Goal: Task Accomplishment & Management: Use online tool/utility

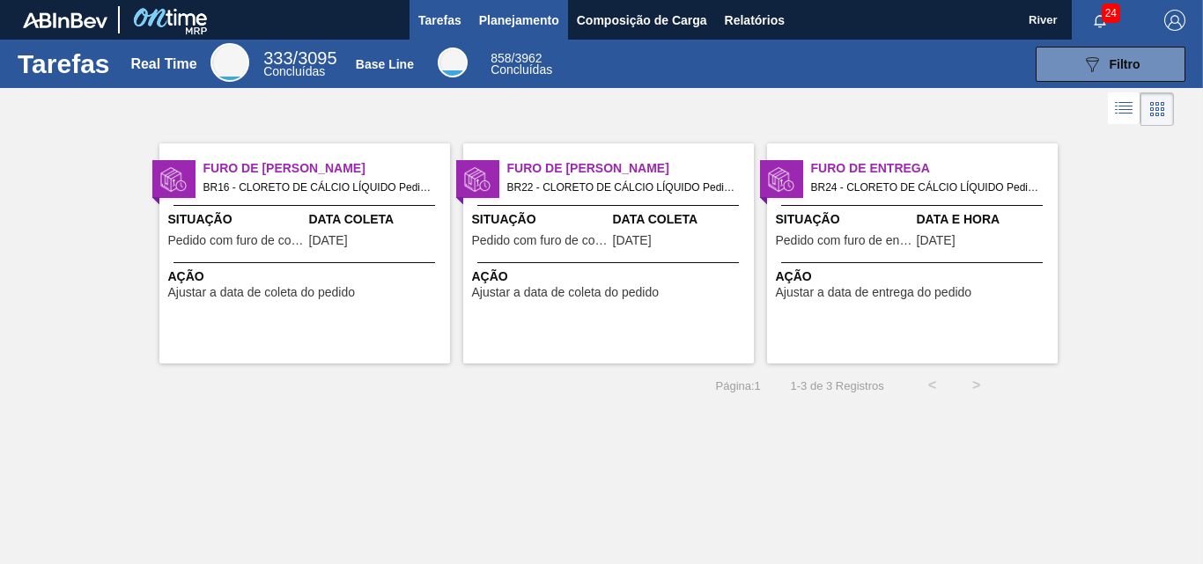
click at [509, 13] on span "Planejamento" at bounding box center [519, 20] width 80 height 21
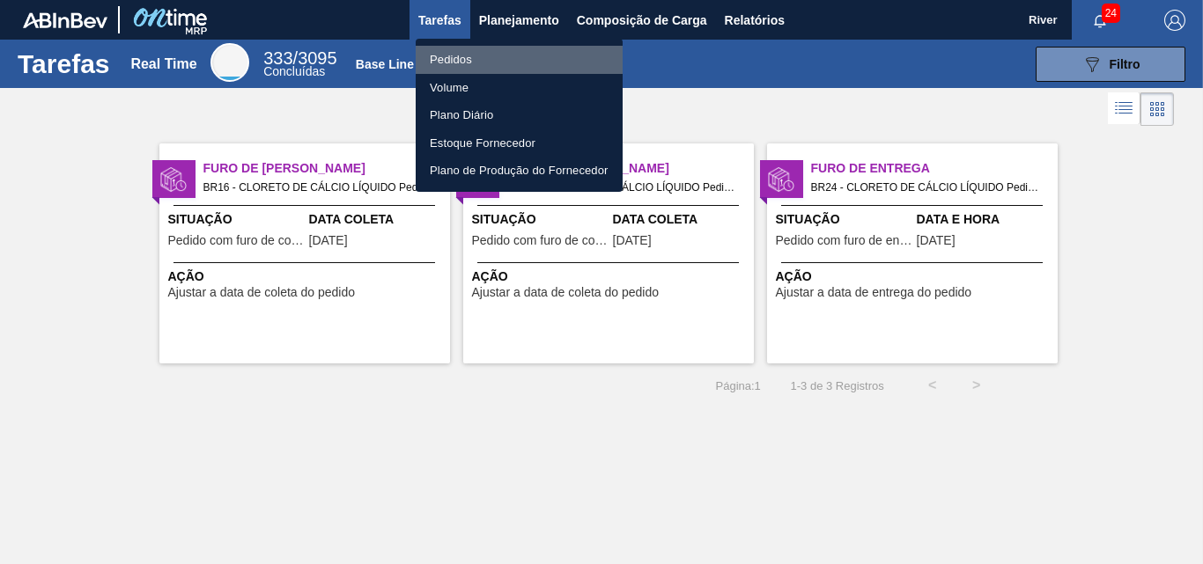
click at [446, 56] on li "Pedidos" at bounding box center [519, 60] width 207 height 28
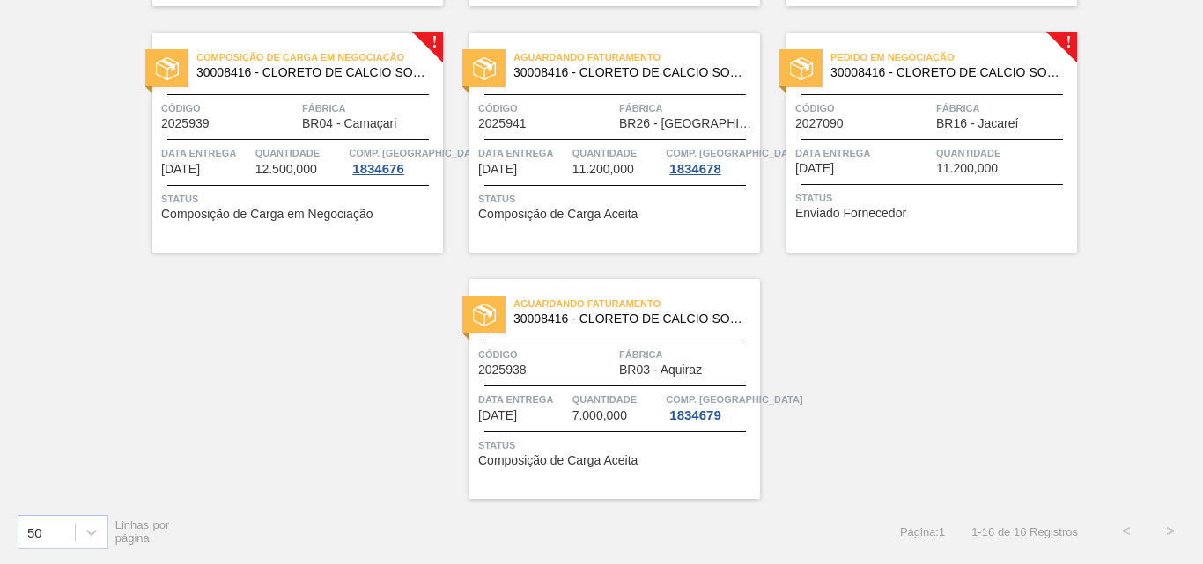
scroll to position [1022, 0]
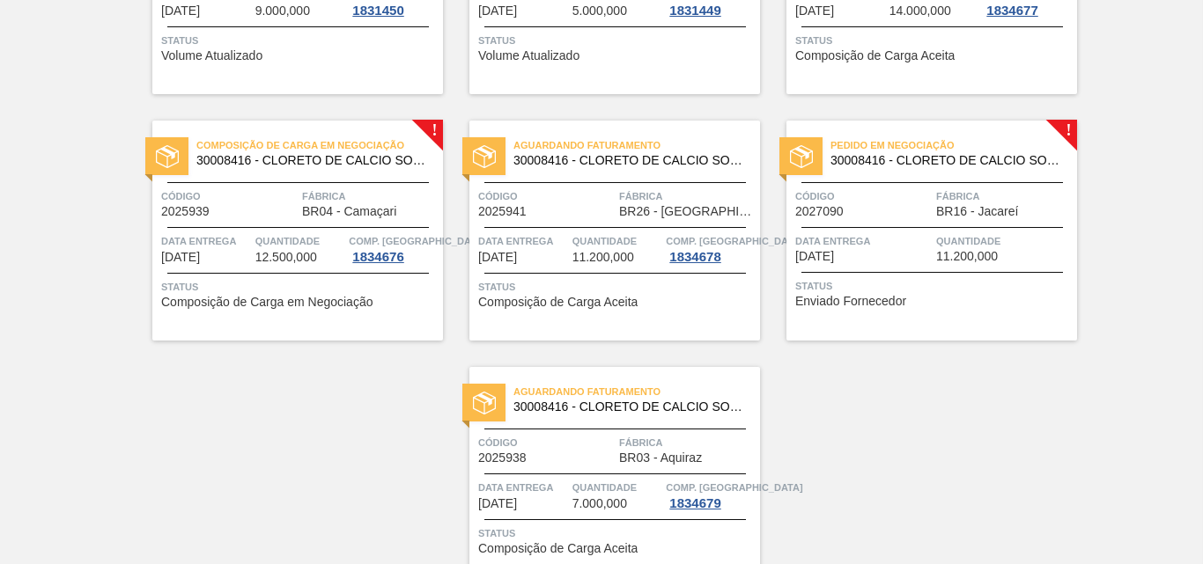
click at [162, 155] on img at bounding box center [167, 156] width 23 height 23
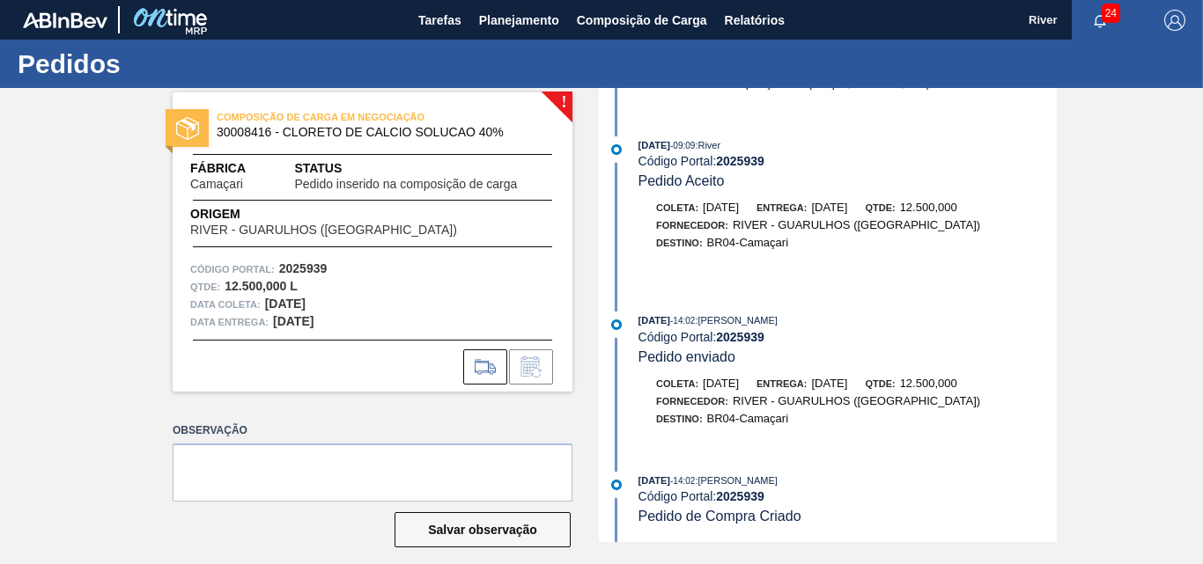
scroll to position [121, 0]
click at [524, 19] on span "Planejamento" at bounding box center [519, 20] width 80 height 21
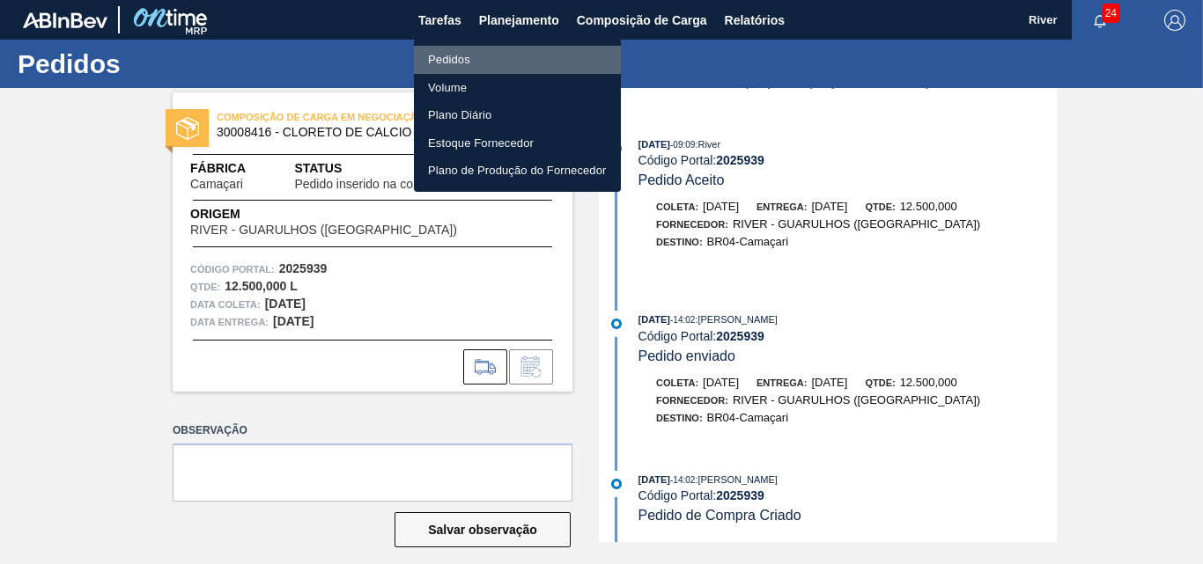
click at [446, 58] on li "Pedidos" at bounding box center [517, 60] width 207 height 28
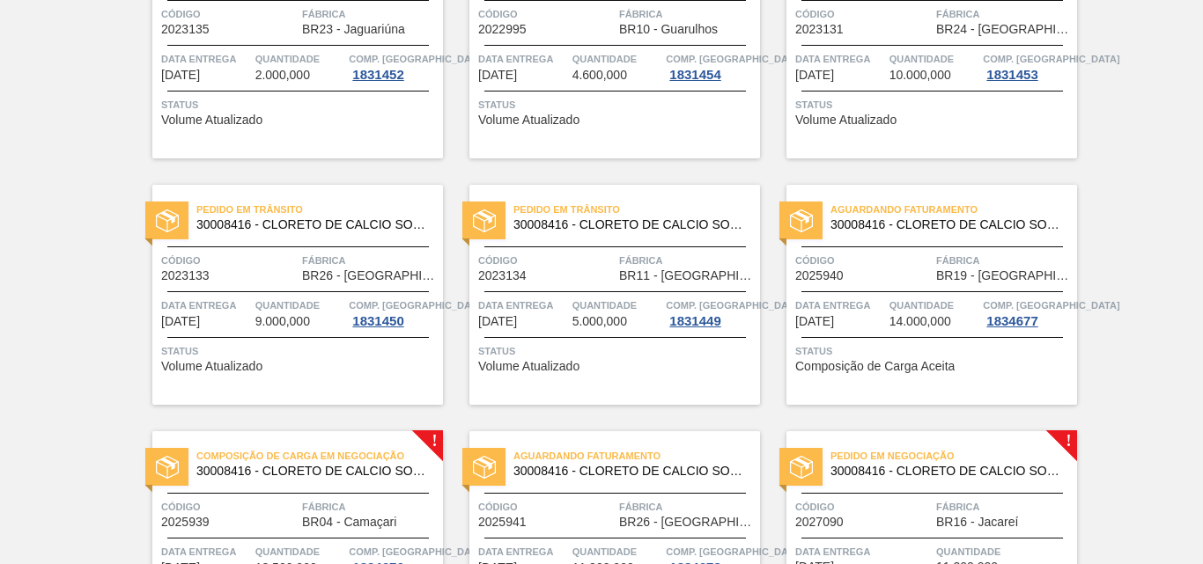
scroll to position [1022, 0]
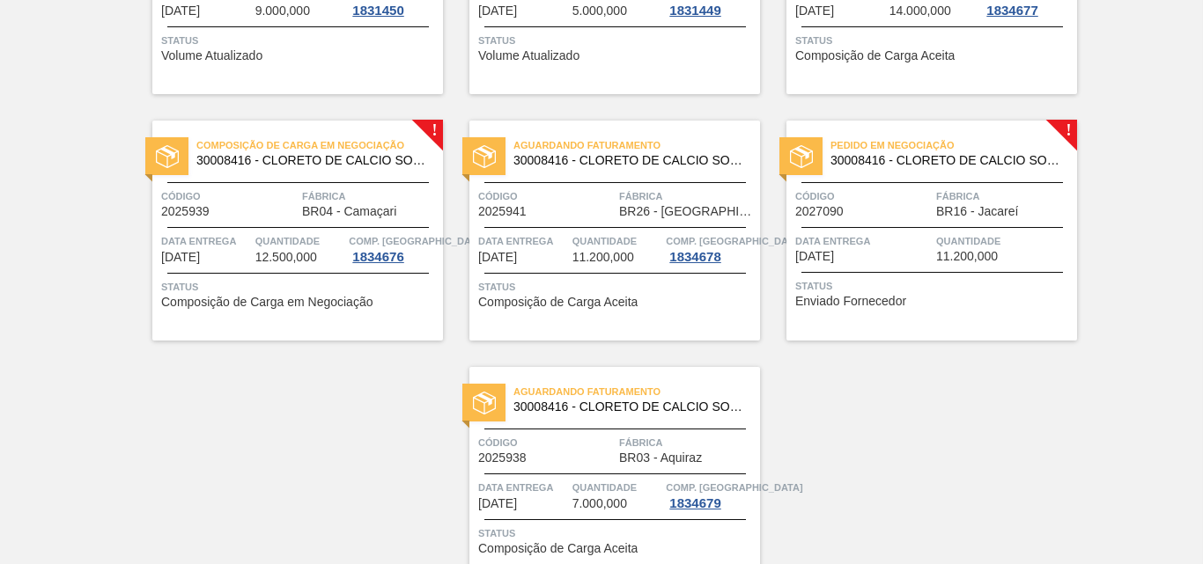
click at [799, 156] on img at bounding box center [801, 156] width 23 height 23
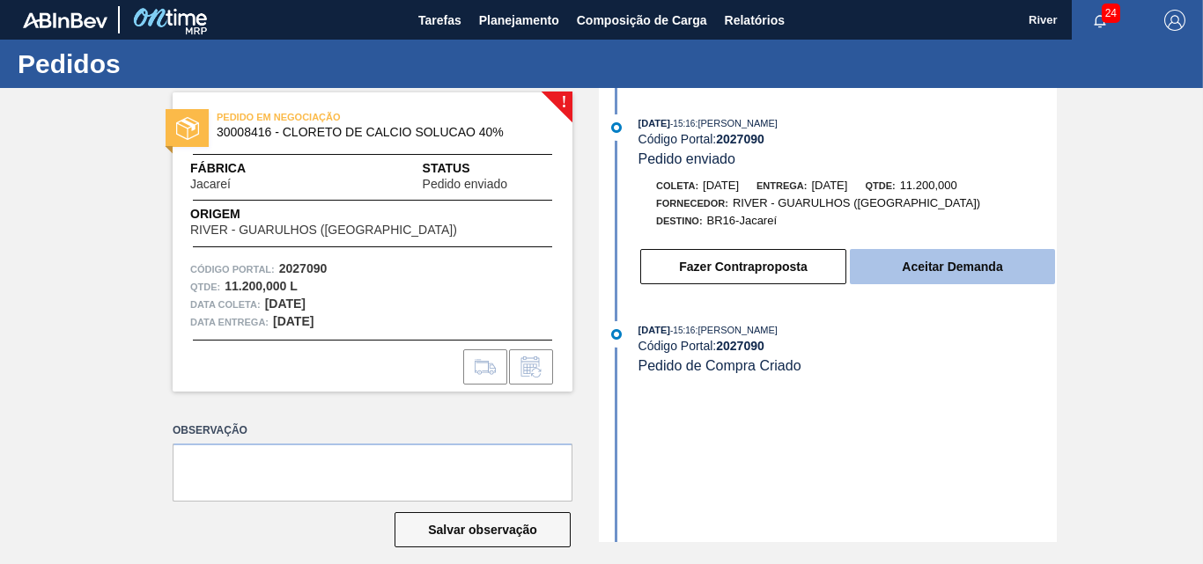
click at [968, 265] on button "Aceitar Demanda" at bounding box center [952, 266] width 205 height 35
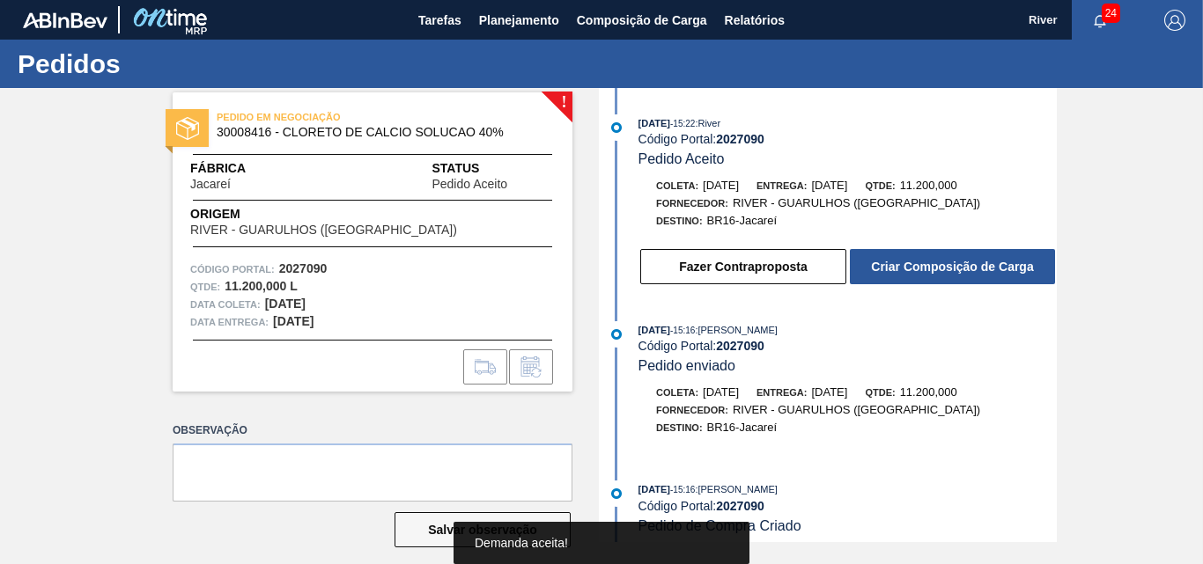
click at [968, 265] on button "Criar Composição de Carga" at bounding box center [952, 266] width 205 height 35
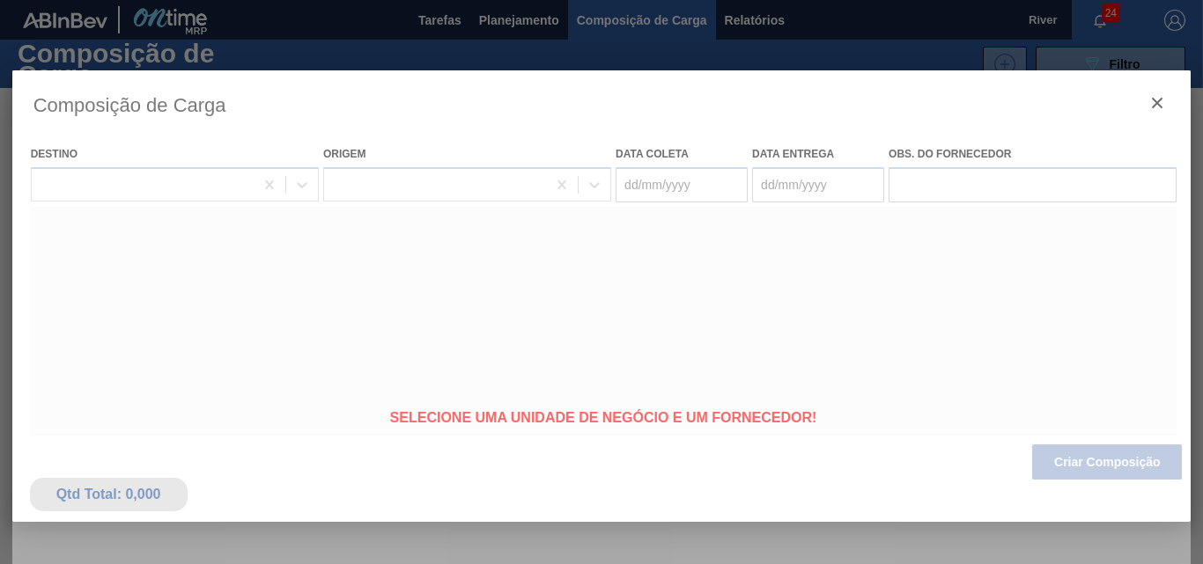
type coleta "[DATE]"
type entrega "[DATE]"
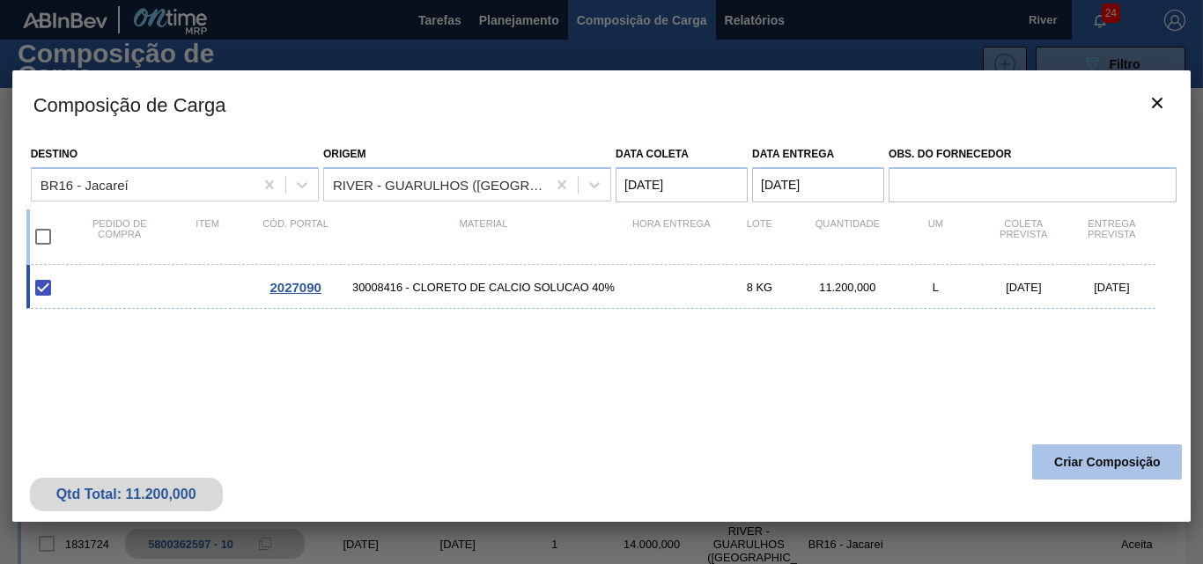
click at [1110, 457] on button "Criar Composição" at bounding box center [1107, 462] width 150 height 35
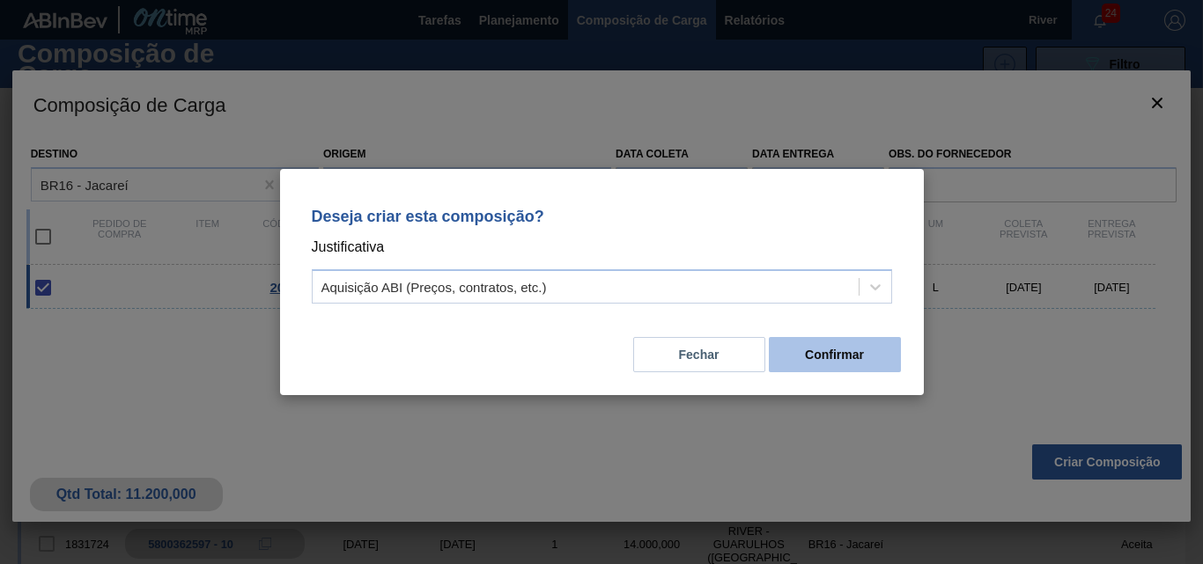
click at [839, 354] on button "Confirmar" at bounding box center [835, 354] width 132 height 35
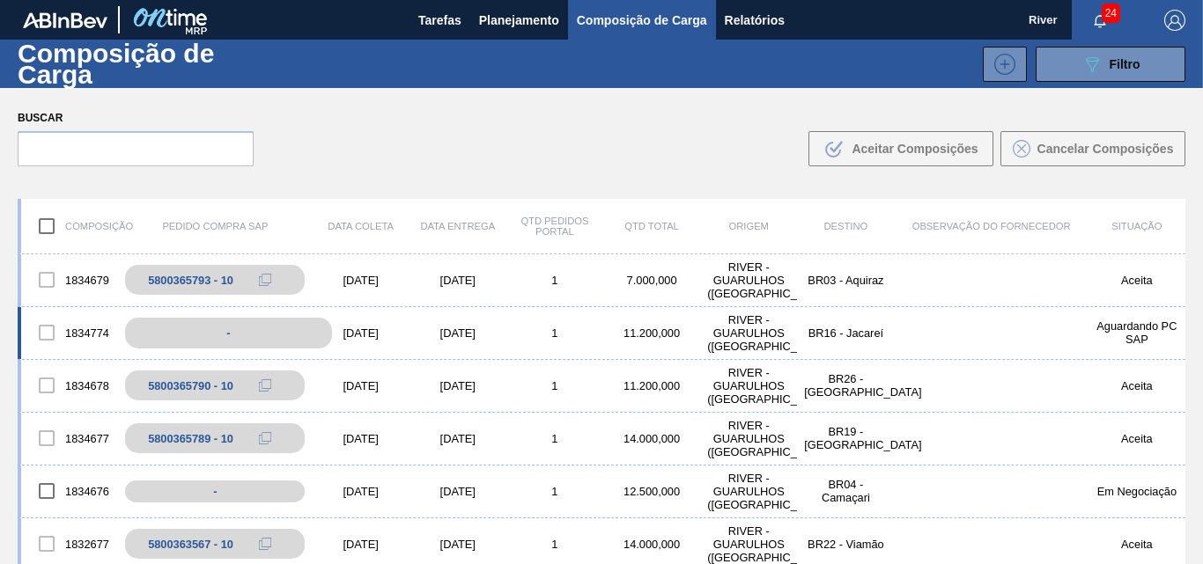
click at [262, 332] on div "-" at bounding box center [228, 333] width 206 height 31
click at [347, 330] on div "[DATE]" at bounding box center [361, 333] width 97 height 13
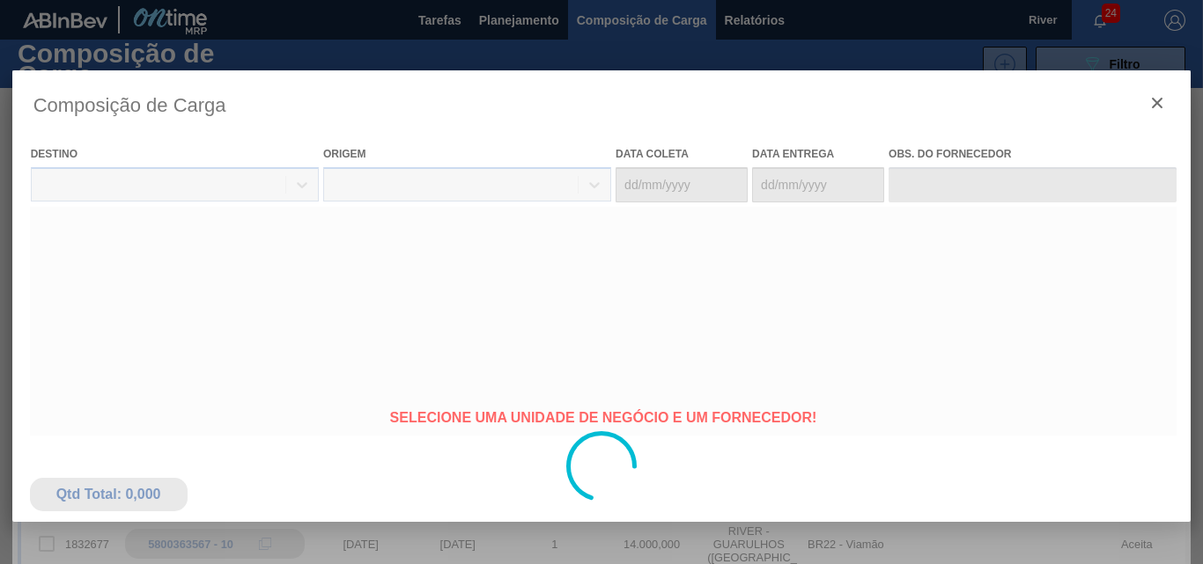
type coleta "[DATE]"
type entrega "[DATE]"
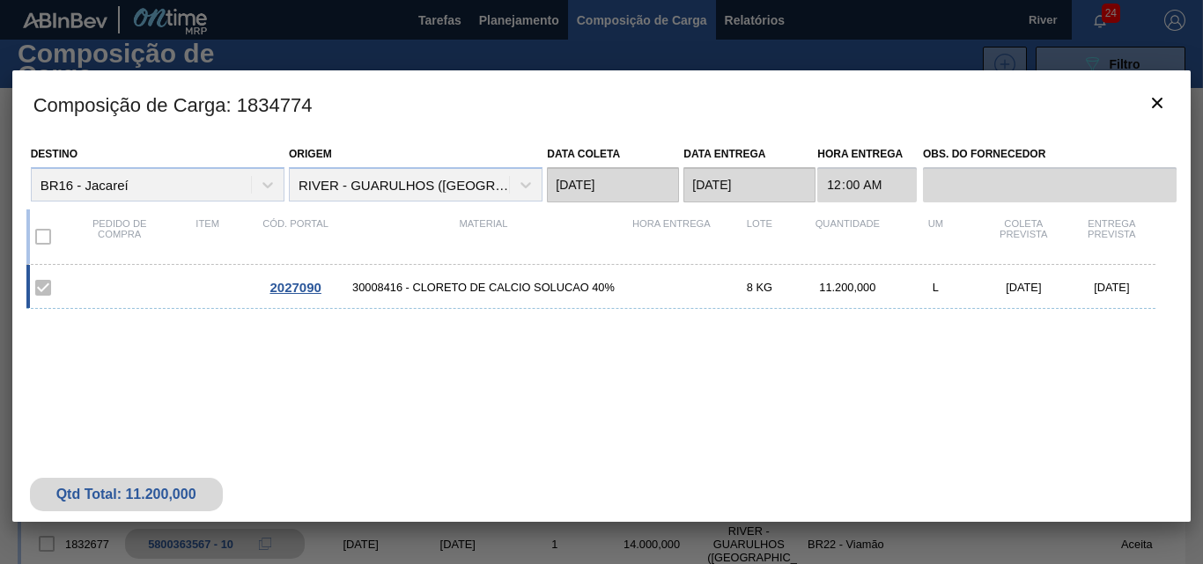
click at [307, 282] on span "2027090" at bounding box center [294, 287] width 51 height 15
